Goal: Task Accomplishment & Management: Complete application form

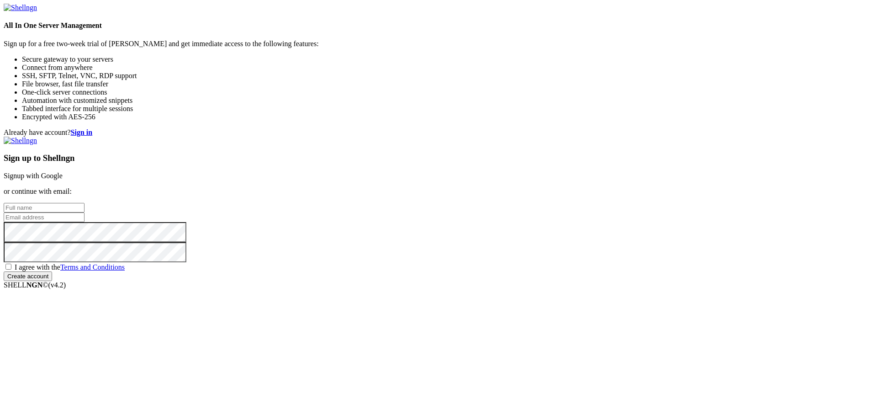
click at [63, 172] on link "Signup with Google" at bounding box center [33, 176] width 59 height 8
click at [37, 137] on img at bounding box center [20, 141] width 33 height 8
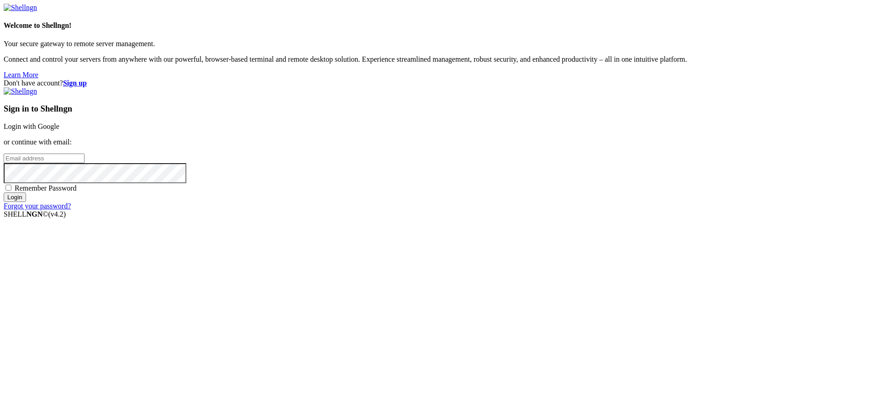
click at [85, 163] on input "email" at bounding box center [44, 159] width 81 height 10
type input "a"
click at [87, 79] on strong "Sign up" at bounding box center [75, 83] width 24 height 8
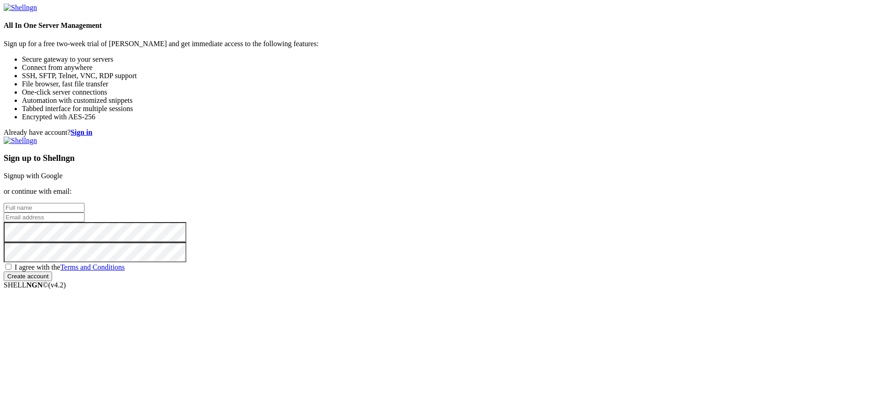
click at [85, 203] on input "text" at bounding box center [44, 208] width 81 height 10
type input "[PERSON_NAME]"
click at [85, 212] on input "email" at bounding box center [44, 217] width 81 height 10
click at [85, 203] on input "[PERSON_NAME]" at bounding box center [44, 208] width 81 height 10
drag, startPoint x: 527, startPoint y: 186, endPoint x: 400, endPoint y: 177, distance: 127.8
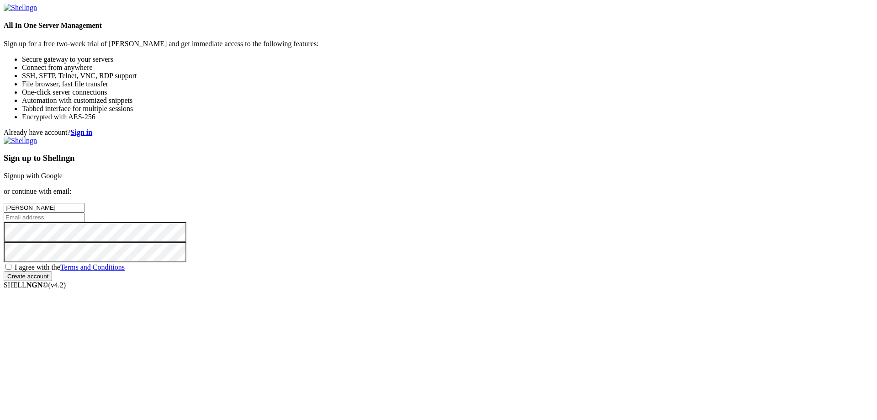
click at [400, 177] on div "Already have account? Sign in Sign up to Shellngn Signup with Google or continu…" at bounding box center [439, 204] width 870 height 153
click at [85, 203] on input "text" at bounding box center [44, 208] width 81 height 10
type input "Ayrton Rai"
click at [85, 212] on input "email" at bounding box center [44, 217] width 81 height 10
type input "ayrtonrai18@gmail.com"
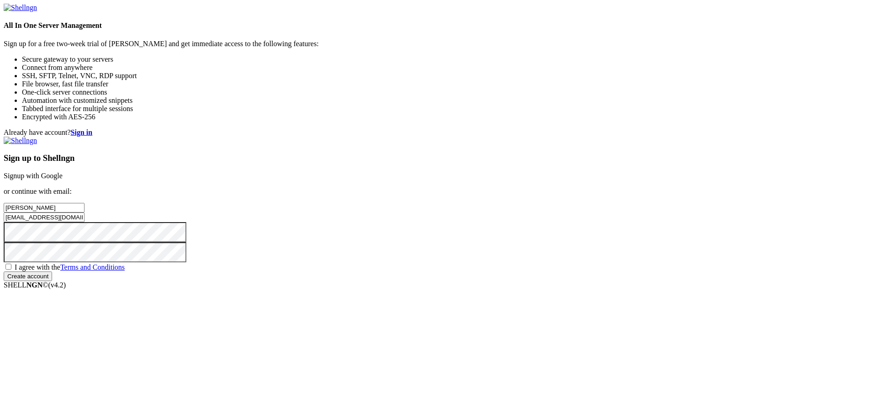
click at [478, 281] on div "Already have account? Sign in Sign up to Shellngn Signup with Google or continu…" at bounding box center [439, 204] width 870 height 153
click at [125, 271] on span "I agree with the Terms and Conditions" at bounding box center [70, 267] width 110 height 8
click at [11, 270] on input "I agree with the Terms and Conditions" at bounding box center [8, 267] width 6 height 6
checkbox input "true"
click at [52, 281] on input "Create account" at bounding box center [28, 276] width 48 height 10
